Goal: Transaction & Acquisition: Purchase product/service

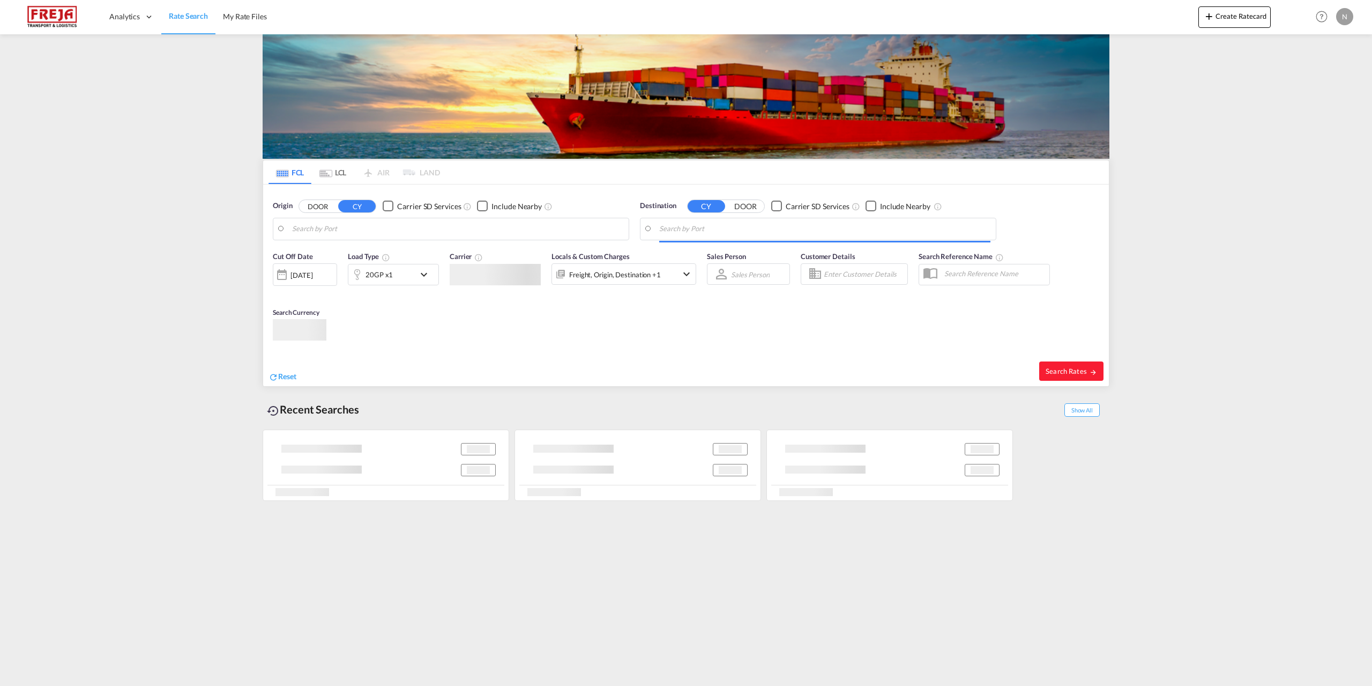
type input "[GEOGRAPHIC_DATA], [GEOGRAPHIC_DATA]"
type input "[US_STATE][GEOGRAPHIC_DATA], [GEOGRAPHIC_DATA], [GEOGRAPHIC_DATA]"
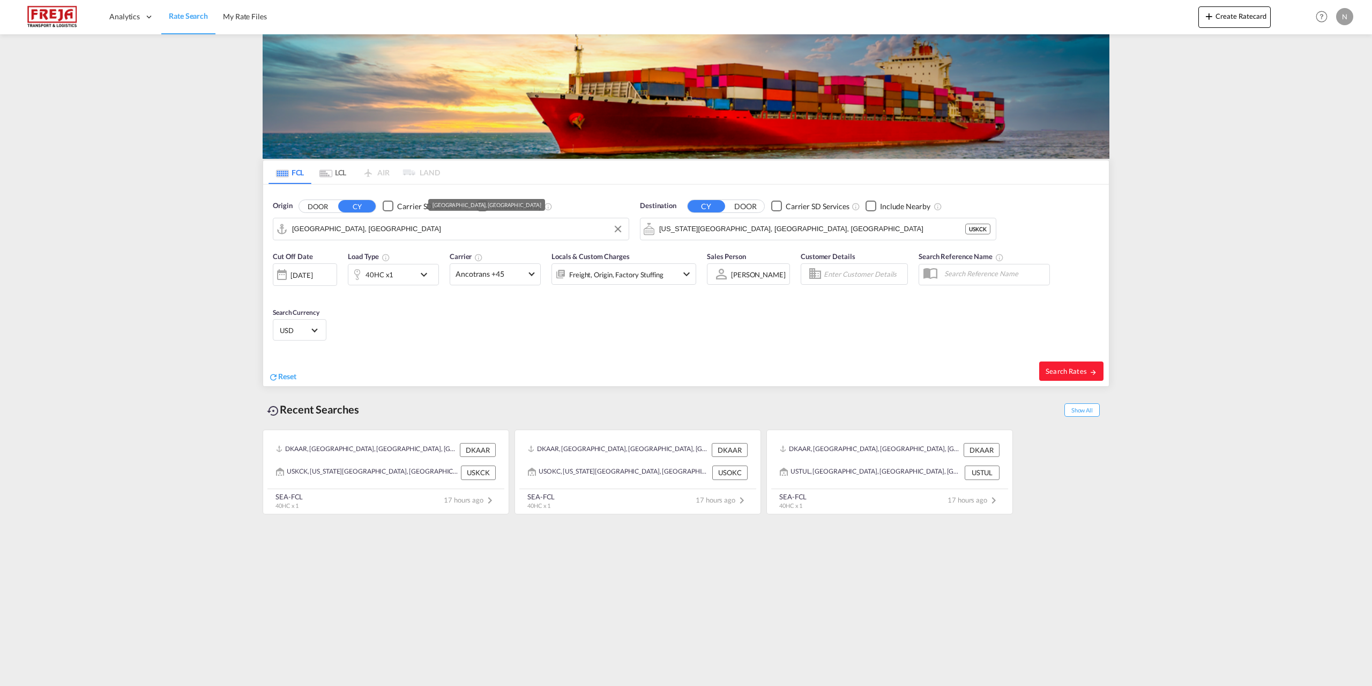
click at [430, 225] on input "[GEOGRAPHIC_DATA], [GEOGRAPHIC_DATA]" at bounding box center [457, 229] width 331 height 16
click at [405, 264] on div "[GEOGRAPHIC_DATA] ([GEOGRAPHIC_DATA]) Denmark DKCPH" at bounding box center [375, 258] width 204 height 32
type input "[GEOGRAPHIC_DATA] ([GEOGRAPHIC_DATA]), DKCPH"
click at [398, 282] on div "40HC x1" at bounding box center [381, 274] width 66 height 21
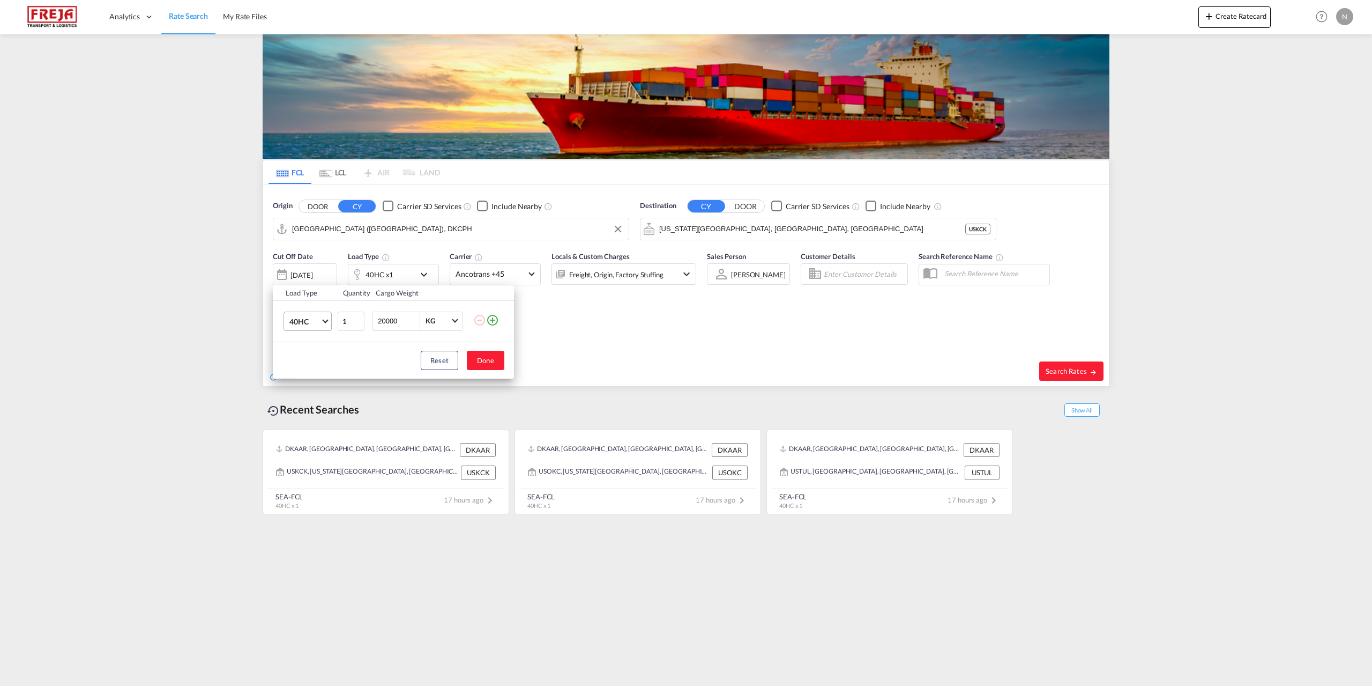
click at [315, 318] on span "40HC" at bounding box center [304, 321] width 31 height 11
click at [311, 269] on md-option "20GP" at bounding box center [317, 270] width 73 height 26
click at [488, 368] on button "Done" at bounding box center [486, 360] width 38 height 19
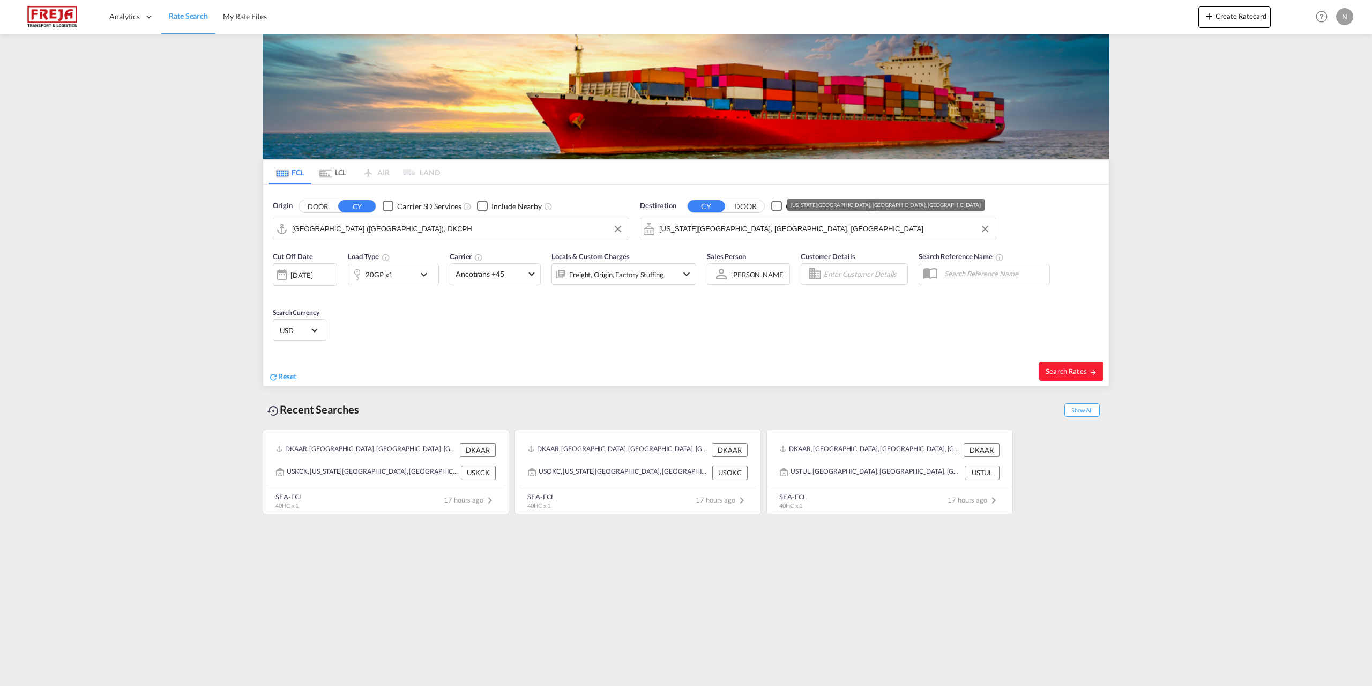
click at [762, 227] on input "[US_STATE][GEOGRAPHIC_DATA], [GEOGRAPHIC_DATA], [GEOGRAPHIC_DATA]" at bounding box center [824, 229] width 331 height 16
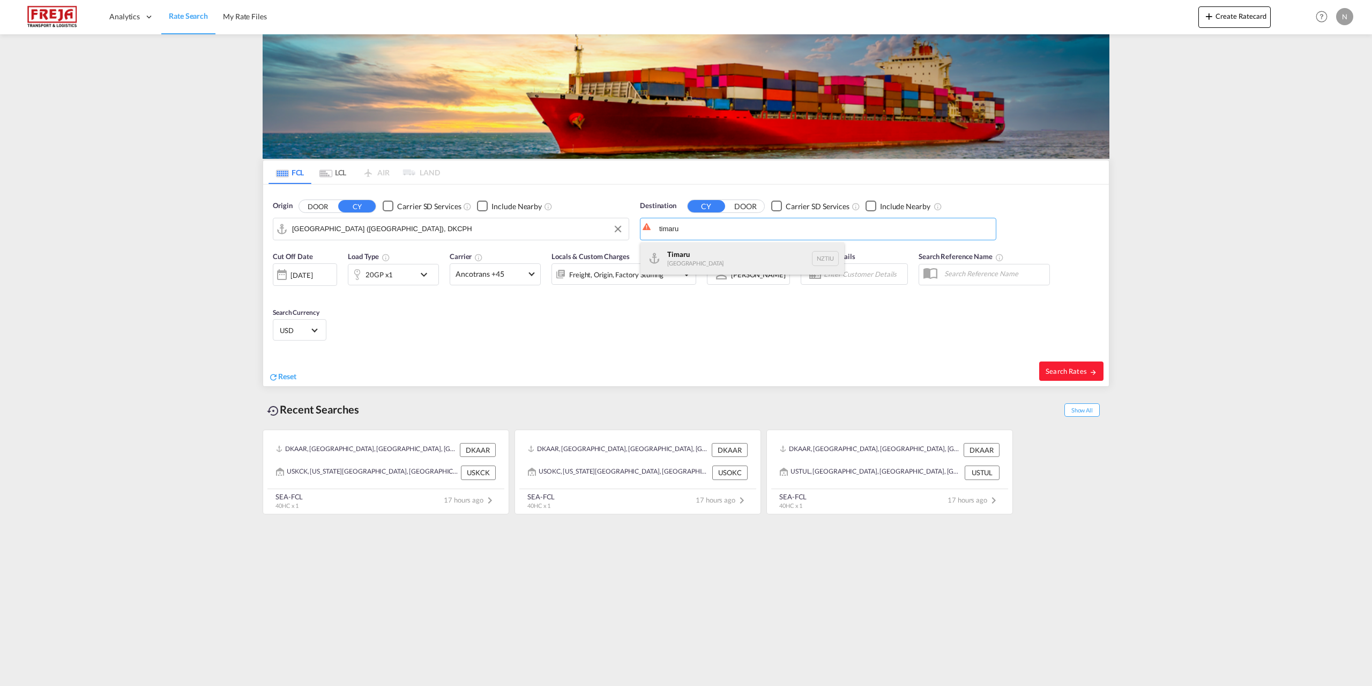
click at [749, 248] on div "Timaru [GEOGRAPHIC_DATA] NZTIU" at bounding box center [743, 258] width 204 height 32
type input "Timaru, NZTIU"
click at [511, 277] on span "Ancotrans +45" at bounding box center [491, 274] width 70 height 11
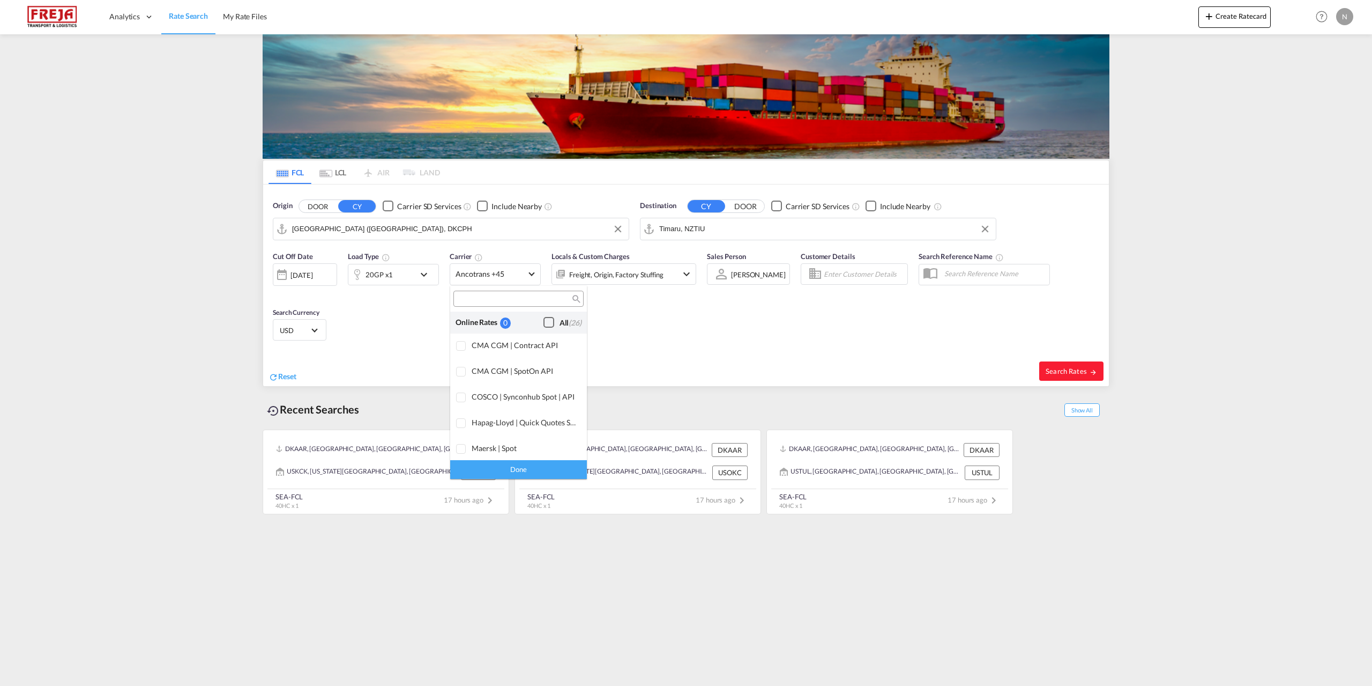
click at [560, 323] on div "All (26)" at bounding box center [571, 322] width 22 height 11
click at [501, 472] on div "Done" at bounding box center [518, 469] width 137 height 19
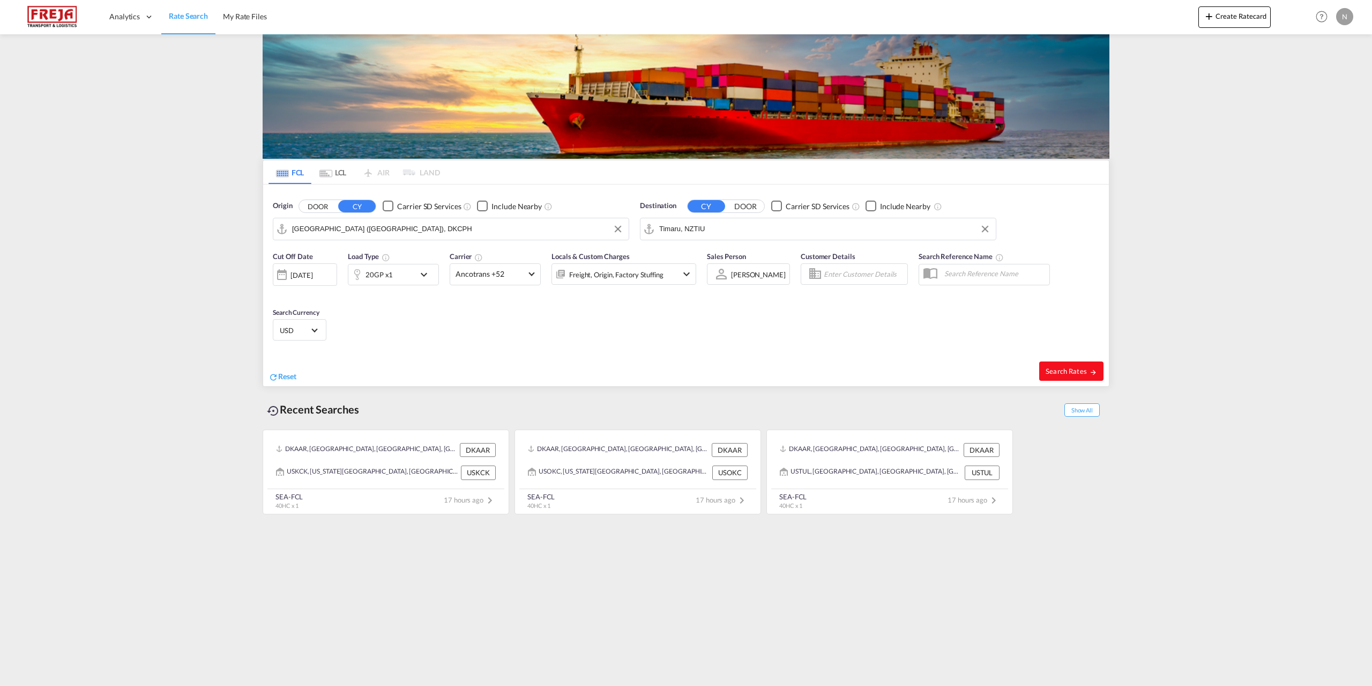
click at [1044, 374] on button "Search Rates" at bounding box center [1071, 370] width 64 height 19
type input "DKCPH to NZTIU / [DATE]"
